Goal: Task Accomplishment & Management: Use online tool/utility

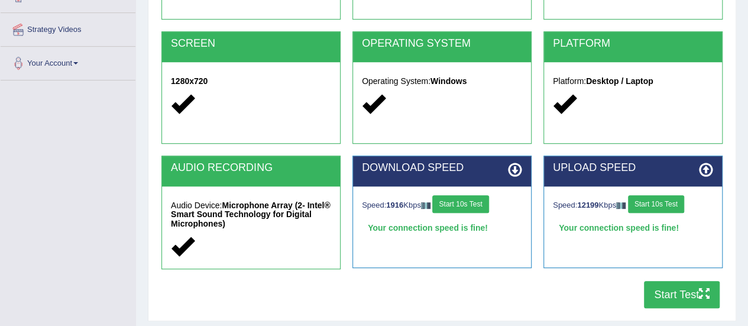
scroll to position [295, 0]
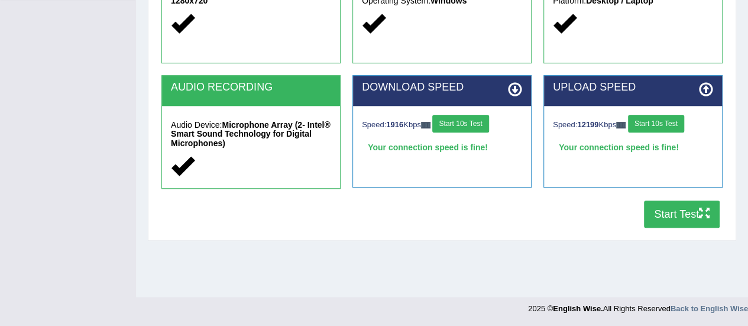
click at [691, 215] on button "Start Test" at bounding box center [682, 214] width 76 height 27
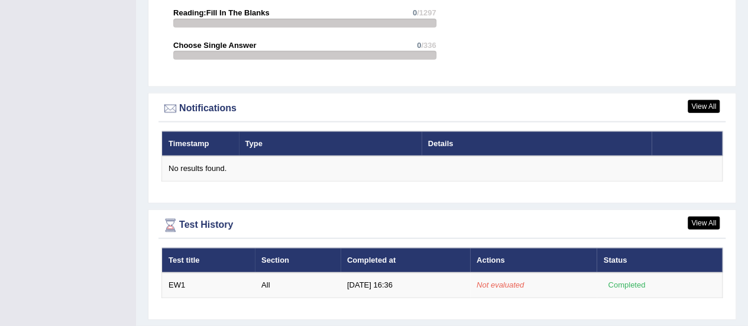
scroll to position [1373, 0]
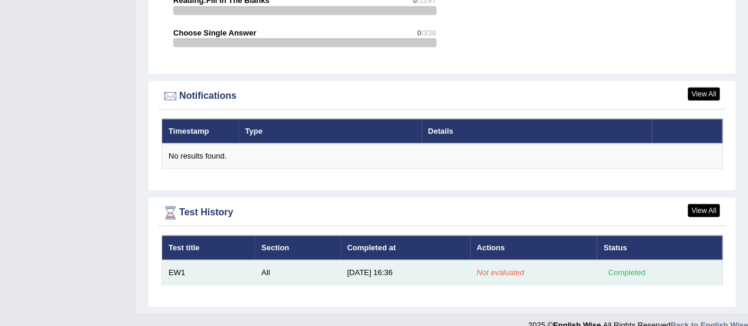
click at [509, 268] on em "Not evaluated" at bounding box center [500, 272] width 47 height 9
click at [400, 260] on td "[DATE] 16:36" at bounding box center [406, 272] width 130 height 25
click at [173, 260] on td "EW1" at bounding box center [208, 272] width 93 height 25
click at [251, 260] on td "EW1" at bounding box center [208, 272] width 93 height 25
click at [287, 260] on td "All" at bounding box center [298, 272] width 86 height 25
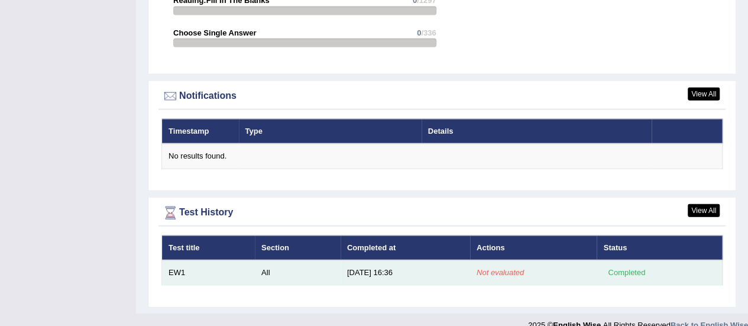
click at [383, 260] on td "[DATE] 16:36" at bounding box center [406, 272] width 130 height 25
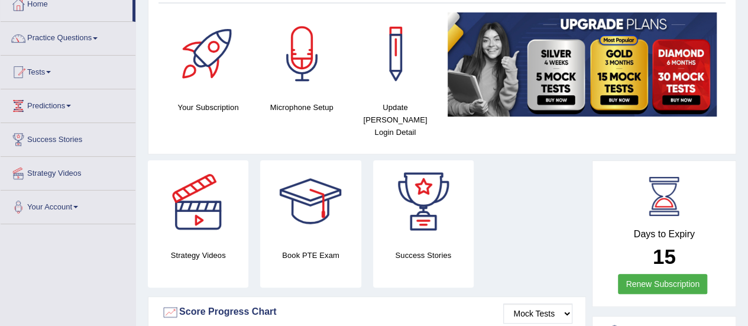
scroll to position [0, 0]
